Goal: Use online tool/utility: Use online tool/utility

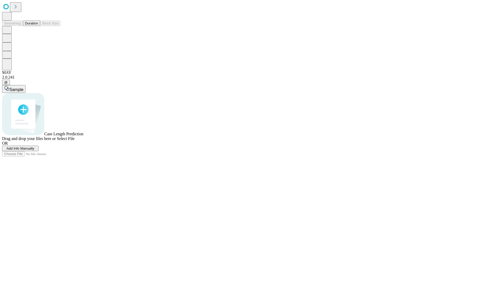
click at [34, 150] on span "Add Info Manually" at bounding box center [21, 149] width 28 height 4
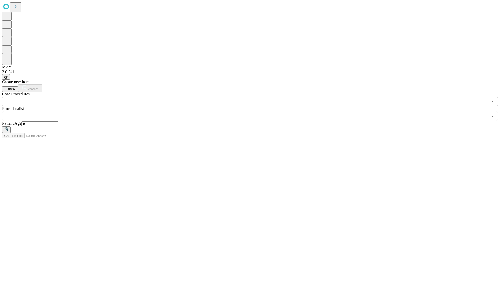
type input "**"
click at [254, 111] on input "text" at bounding box center [245, 116] width 486 height 10
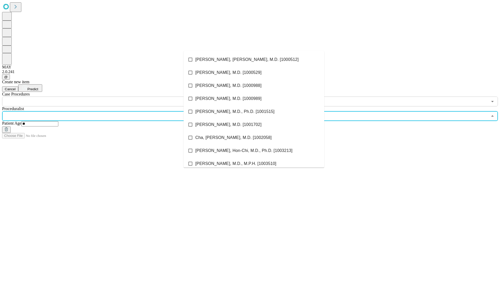
click at [254, 60] on li "[PERSON_NAME], [PERSON_NAME], M.D. [1000512]" at bounding box center [254, 59] width 141 height 13
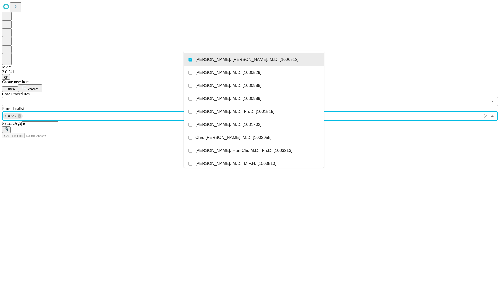
click at [109, 97] on input "text" at bounding box center [245, 102] width 486 height 10
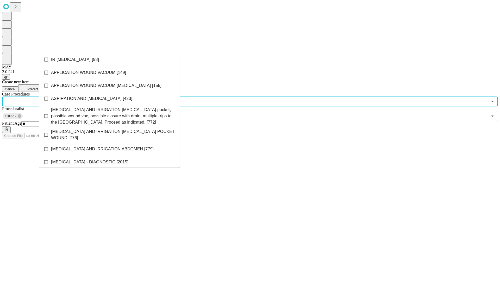
click at [110, 60] on li "IR [MEDICAL_DATA] [98]" at bounding box center [109, 59] width 141 height 13
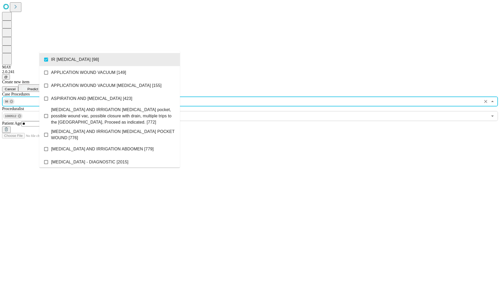
click at [38, 87] on span "Predict" at bounding box center [32, 89] width 11 height 4
